Goal: Task Accomplishment & Management: Manage account settings

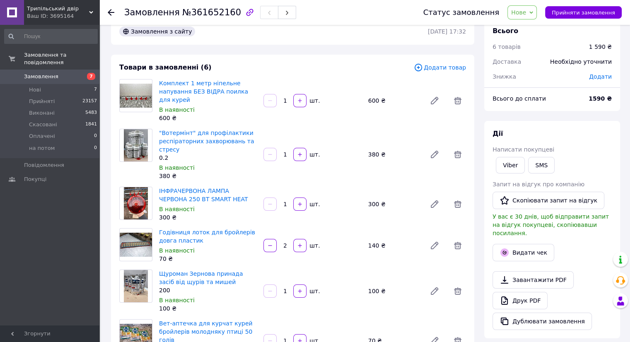
scroll to position [41, 0]
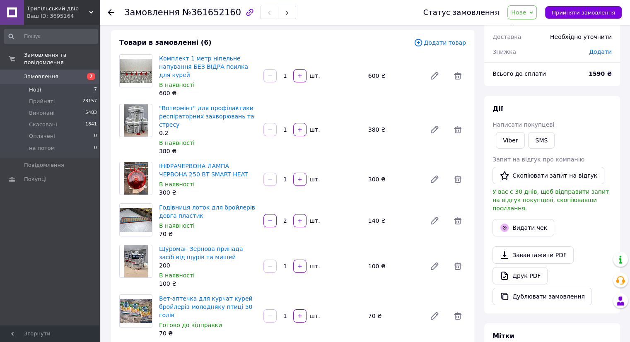
click at [40, 85] on li "Нові 7" at bounding box center [51, 90] width 102 height 12
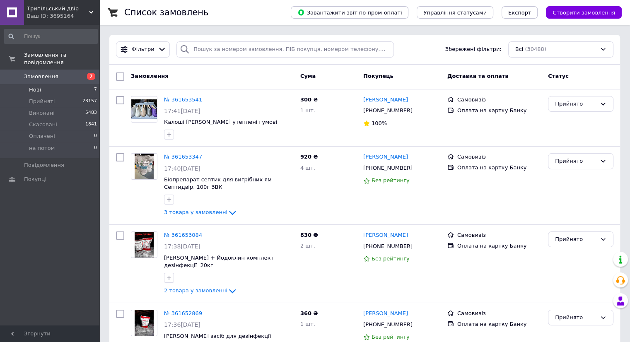
click at [51, 85] on li "Нові 7" at bounding box center [51, 90] width 102 height 12
